Goal: Navigation & Orientation: Find specific page/section

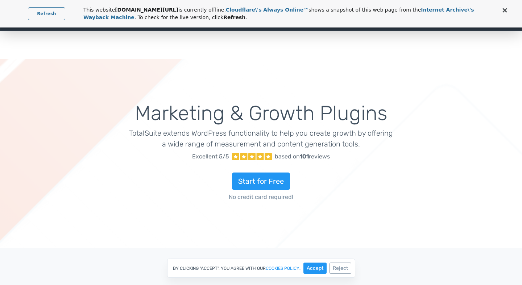
click at [503, 10] on span at bounding box center [504, 10] width 5 height 5
click at [504, 11] on span at bounding box center [504, 10] width 5 height 5
click at [503, 10] on span at bounding box center [504, 10] width 5 height 5
click at [315, 268] on button "Accept" at bounding box center [314, 268] width 23 height 11
click at [504, 11] on span at bounding box center [504, 10] width 5 height 5
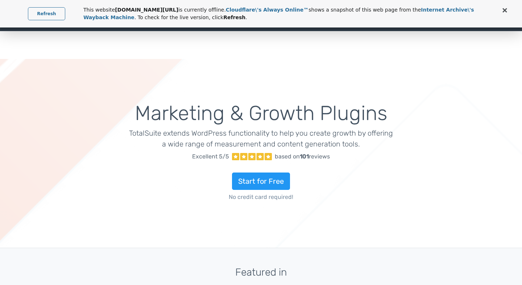
click at [504, 11] on span at bounding box center [504, 10] width 5 height 5
click at [53, 13] on link "Refresh" at bounding box center [46, 13] width 37 height 13
click at [53, 12] on link "Refresh" at bounding box center [46, 13] width 37 height 13
click at [50, 12] on link "Refresh" at bounding box center [46, 13] width 37 height 13
click at [504, 9] on span at bounding box center [504, 10] width 5 height 5
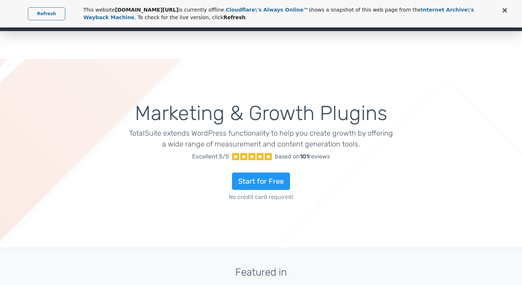
click at [504, 9] on span at bounding box center [504, 10] width 5 height 5
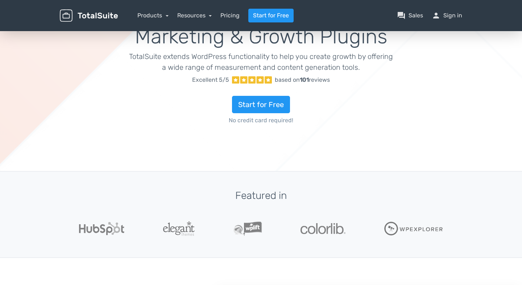
scroll to position [68, 0]
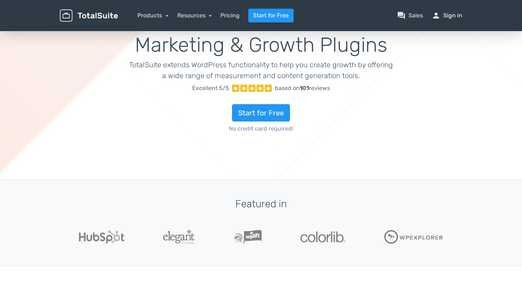
click at [453, 17] on link "person Sign in" at bounding box center [446, 15] width 30 height 9
